Goal: Information Seeking & Learning: Understand process/instructions

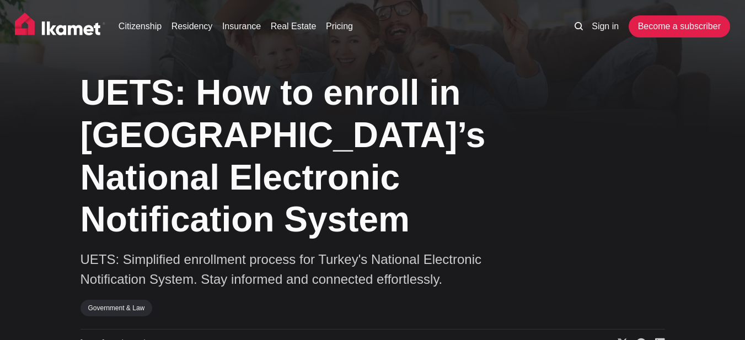
drag, startPoint x: 0, startPoint y: 0, endPoint x: 753, endPoint y: 4, distance: 752.6
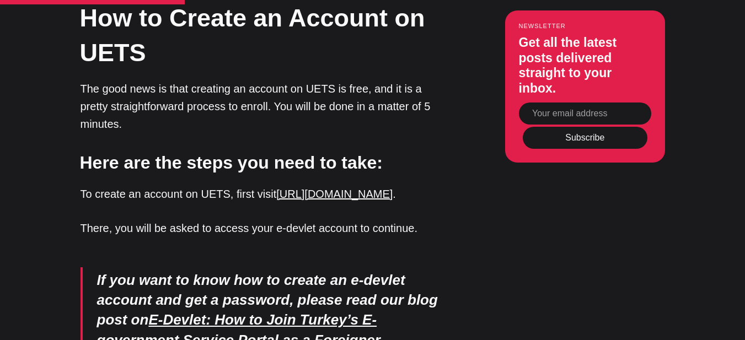
scroll to position [1879, 0]
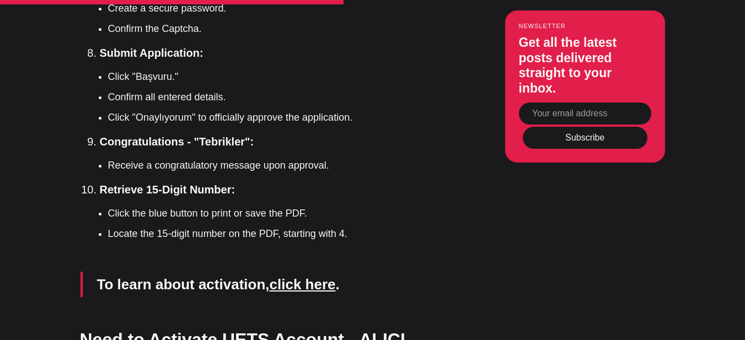
scroll to position [2958, 0]
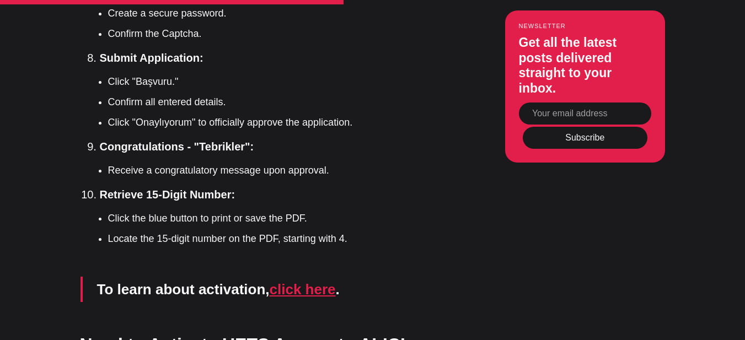
click at [303, 281] on link "click here" at bounding box center [303, 289] width 66 height 17
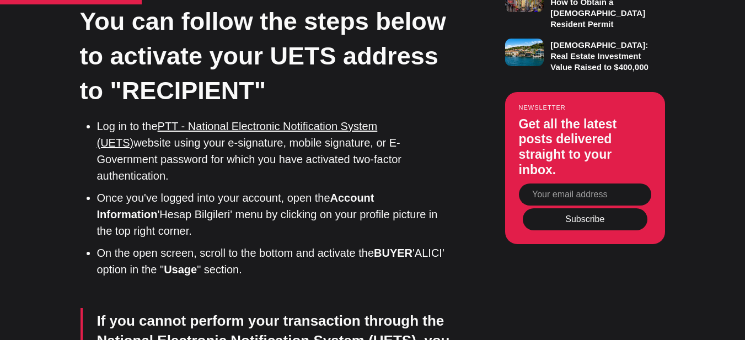
scroll to position [821, 0]
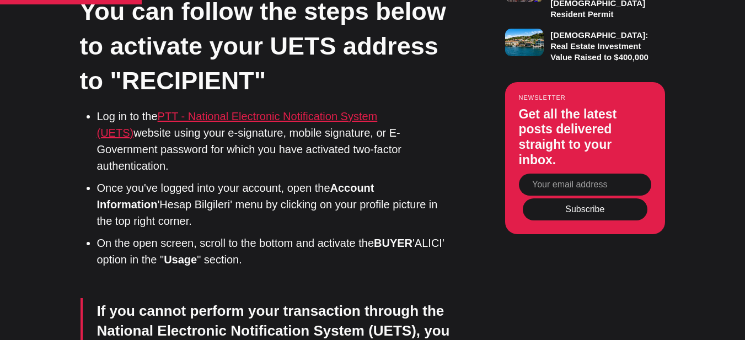
click at [281, 119] on link "PTT - National Electronic Notification System (UETS)" at bounding box center [237, 124] width 281 height 29
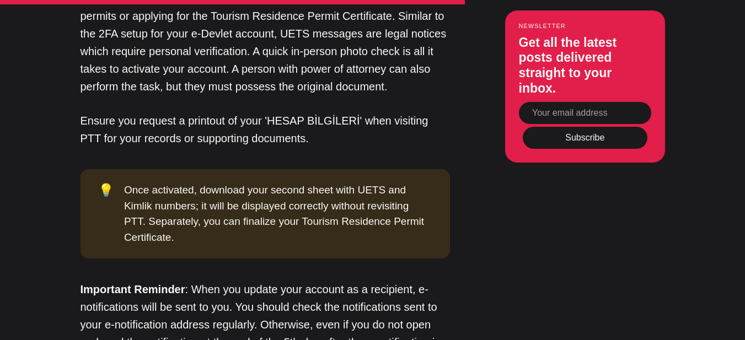
scroll to position [1417, 0]
